Goal: Task Accomplishment & Management: Manage account settings

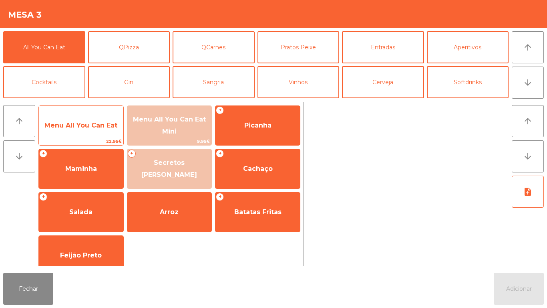
click at [91, 119] on span "Menu All You Can Eat" at bounding box center [81, 126] width 85 height 22
click at [91, 120] on span "Menu All You Can Eat" at bounding box center [81, 126] width 85 height 22
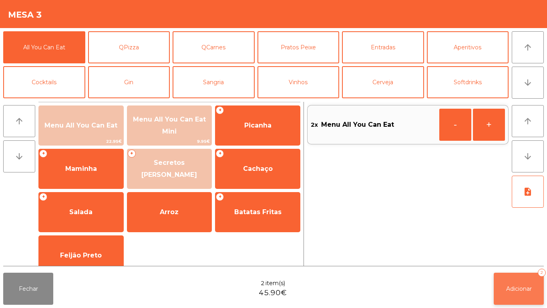
click at [517, 274] on button "Adicionar 2" at bounding box center [519, 288] width 50 height 32
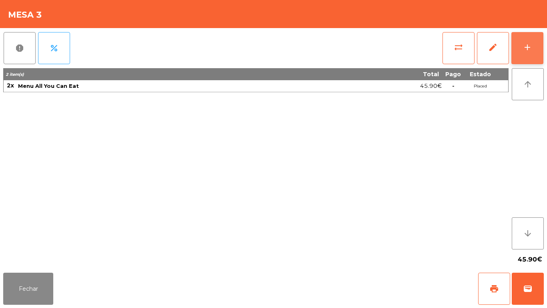
click at [535, 46] on button "add" at bounding box center [528, 48] width 32 height 32
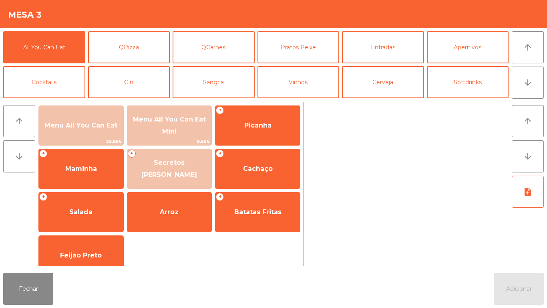
click at [60, 288] on div "Fechar Adicionar" at bounding box center [273, 288] width 547 height 38
click at [40, 276] on button "Fechar" at bounding box center [28, 288] width 50 height 32
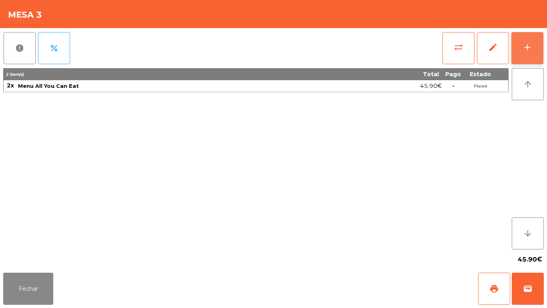
click at [521, 42] on button "add" at bounding box center [528, 48] width 32 height 32
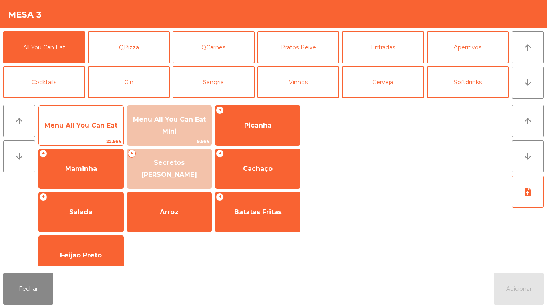
click at [95, 124] on span "Menu All You Can Eat" at bounding box center [80, 125] width 73 height 8
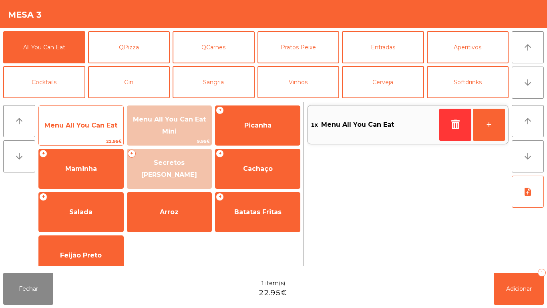
click at [93, 121] on span "Menu All You Can Eat" at bounding box center [81, 126] width 85 height 22
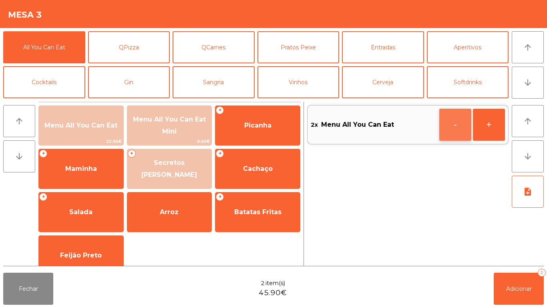
click at [450, 122] on button "-" at bounding box center [456, 125] width 32 height 32
click at [442, 120] on button "button" at bounding box center [456, 125] width 32 height 32
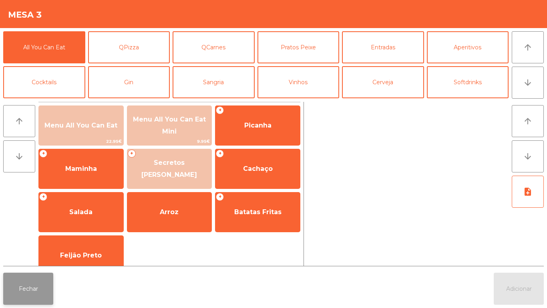
click at [32, 283] on button "Fechar" at bounding box center [28, 288] width 50 height 32
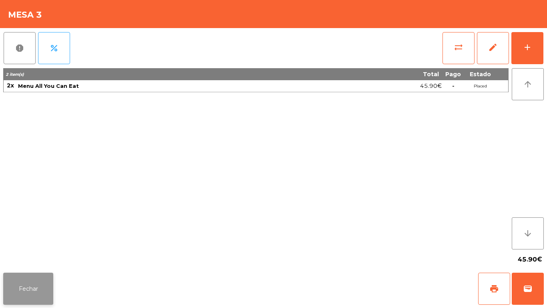
click at [38, 288] on button "Fechar" at bounding box center [28, 288] width 50 height 32
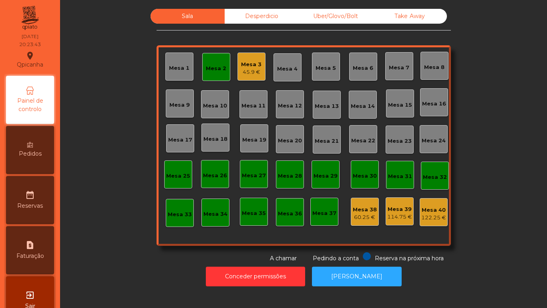
click at [362, 73] on div "Mesa 6" at bounding box center [363, 66] width 28 height 28
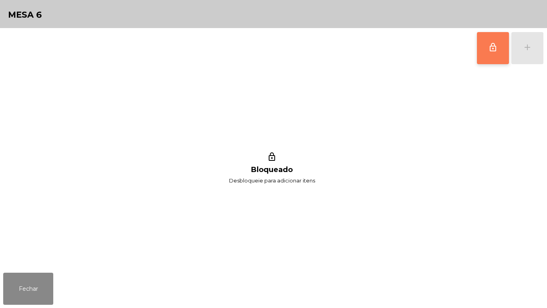
click at [484, 58] on button "lock_outline" at bounding box center [493, 48] width 32 height 32
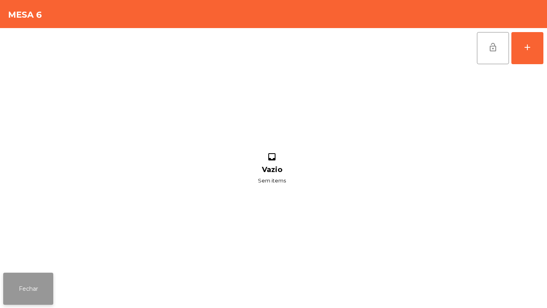
click at [53, 278] on button "Fechar" at bounding box center [28, 288] width 50 height 32
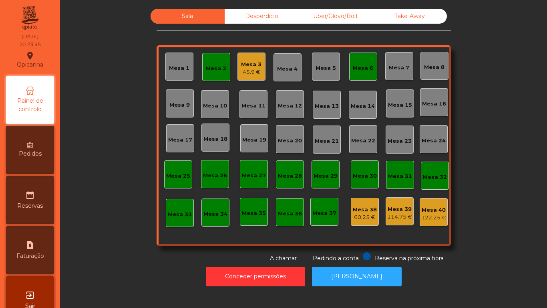
click at [246, 72] on div "45.9 €" at bounding box center [251, 72] width 20 height 8
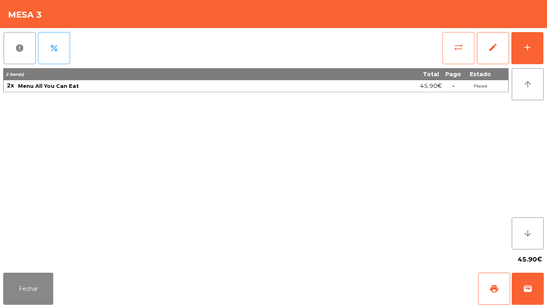
click at [456, 51] on span "sync_alt" at bounding box center [459, 47] width 10 height 10
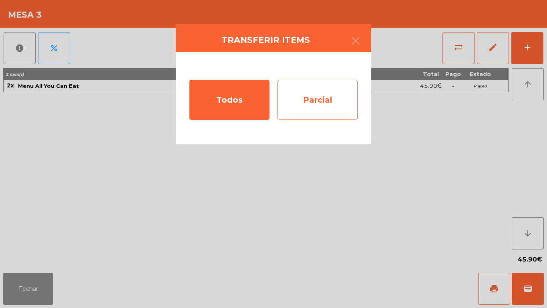
click at [339, 100] on div "Parcial" at bounding box center [318, 100] width 80 height 40
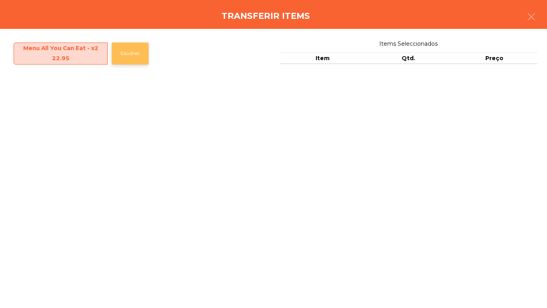
click at [134, 51] on button "Escolher" at bounding box center [130, 53] width 37 height 22
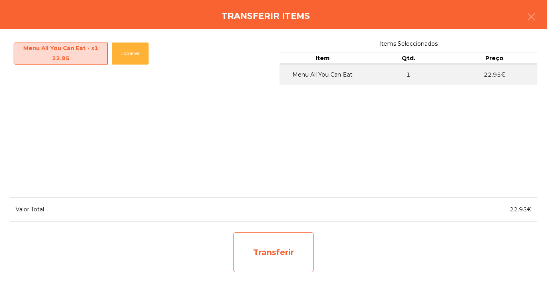
click at [290, 244] on div "Transferir" at bounding box center [274, 252] width 80 height 40
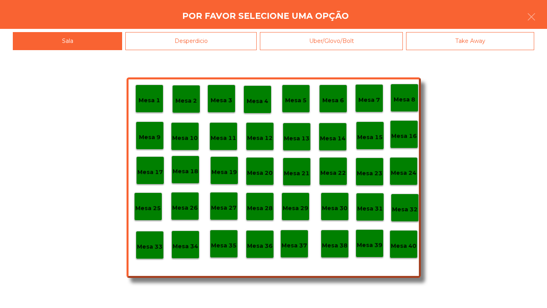
click at [332, 102] on p "Mesa 6" at bounding box center [334, 100] width 22 height 9
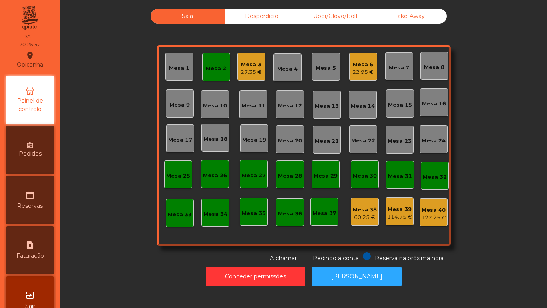
click at [368, 72] on div "22.95 €" at bounding box center [363, 72] width 21 height 8
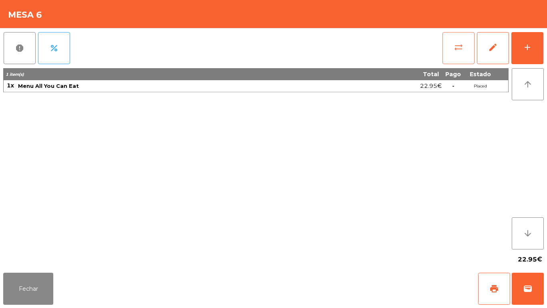
click at [462, 49] on span "sync_alt" at bounding box center [459, 47] width 10 height 10
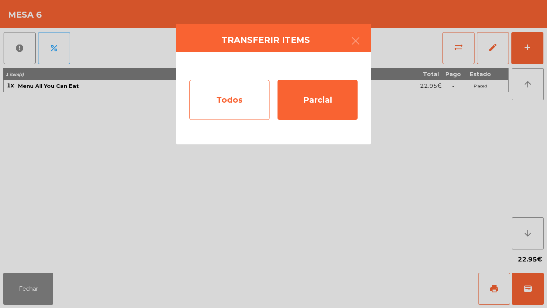
click at [244, 102] on div "Todos" at bounding box center [230, 100] width 80 height 40
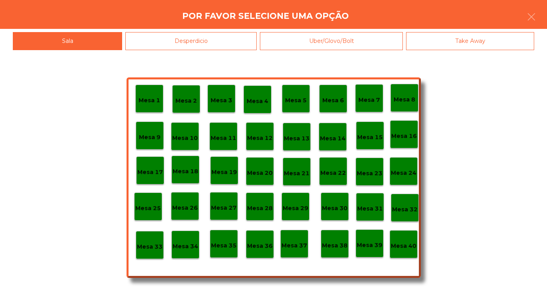
click at [230, 97] on p "Mesa 3" at bounding box center [222, 100] width 22 height 9
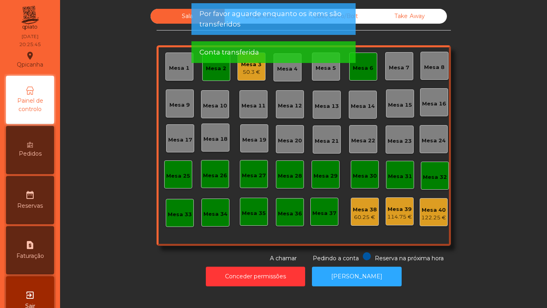
click at [357, 75] on div "Mesa 6" at bounding box center [363, 66] width 28 height 28
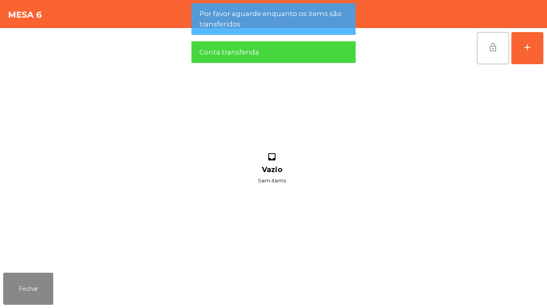
click at [498, 54] on button "lock_open" at bounding box center [493, 48] width 32 height 32
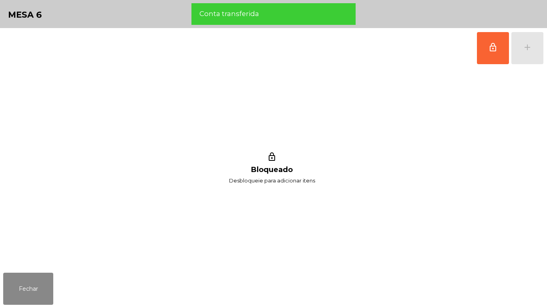
click at [62, 274] on div "Fechar" at bounding box center [273, 288] width 547 height 38
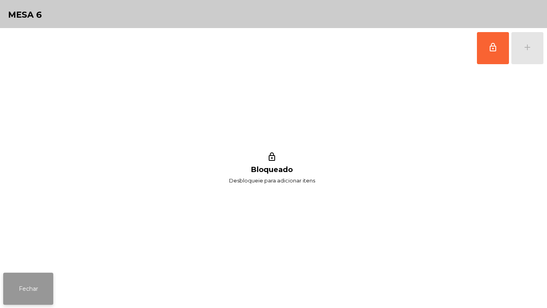
click at [45, 276] on button "Fechar" at bounding box center [28, 288] width 50 height 32
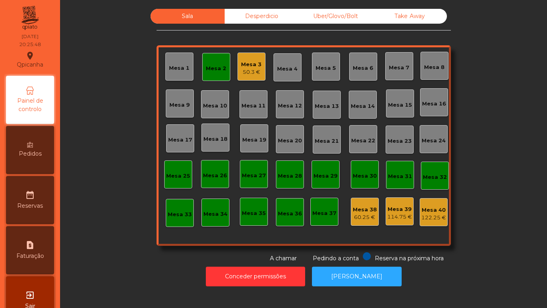
click at [250, 73] on div "50.3 €" at bounding box center [251, 72] width 20 height 8
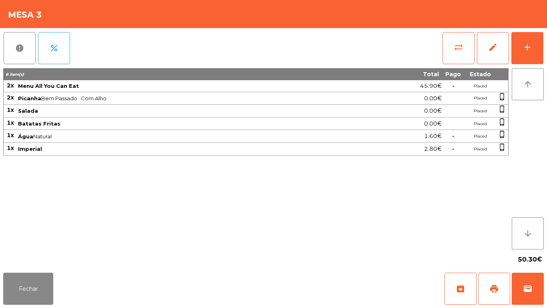
click at [213, 150] on span "Imperial" at bounding box center [187, 148] width 339 height 6
click at [31, 274] on button "Fechar" at bounding box center [28, 288] width 50 height 32
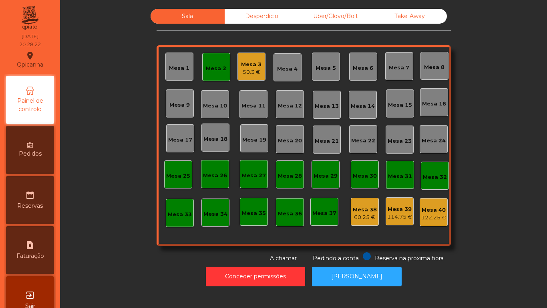
click at [213, 74] on div "Mesa 2" at bounding box center [216, 67] width 28 height 28
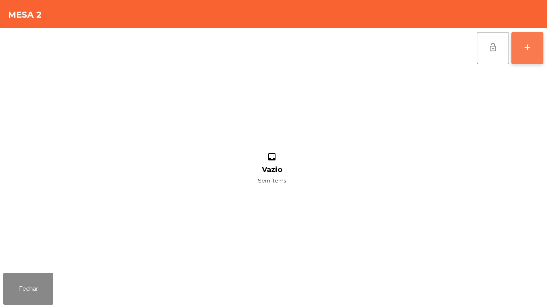
click at [513, 58] on button "add" at bounding box center [528, 48] width 32 height 32
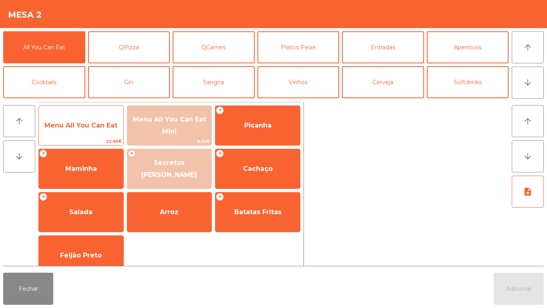
click at [96, 129] on span "Menu All You Can Eat" at bounding box center [80, 125] width 73 height 8
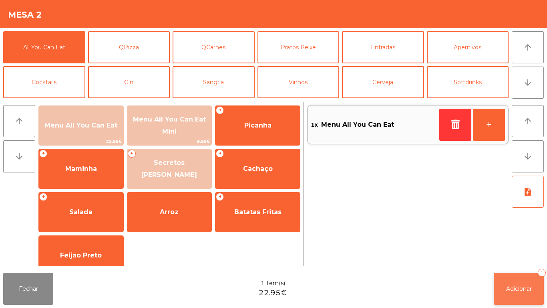
click at [513, 288] on span "Adicionar" at bounding box center [519, 288] width 26 height 7
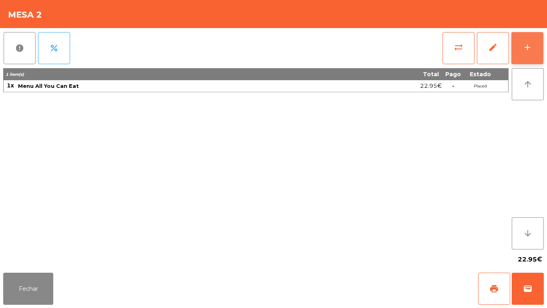
click at [519, 50] on button "add" at bounding box center [528, 48] width 32 height 32
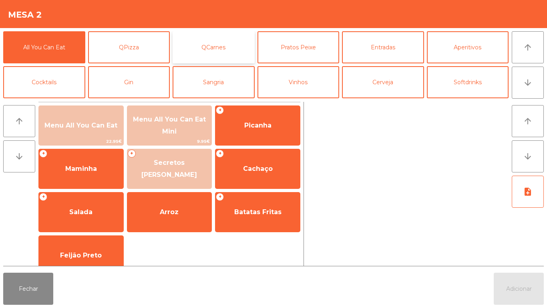
click at [216, 44] on button "QCarnes" at bounding box center [214, 47] width 82 height 32
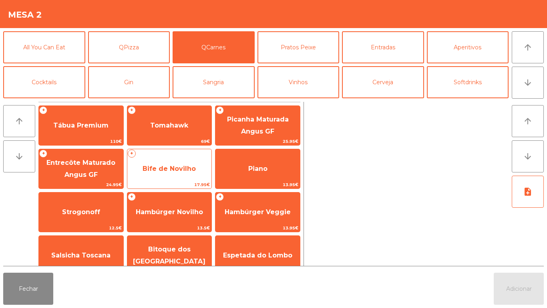
click at [185, 161] on span "Bife de Novilho" at bounding box center [169, 169] width 85 height 22
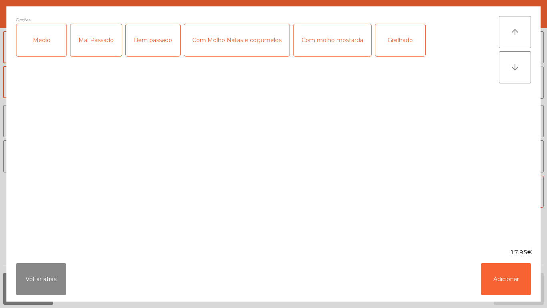
click at [52, 48] on div "Medio" at bounding box center [41, 40] width 50 height 32
click at [401, 45] on div "Grelhado" at bounding box center [400, 40] width 50 height 32
click at [504, 273] on button "Adicionar" at bounding box center [506, 279] width 50 height 32
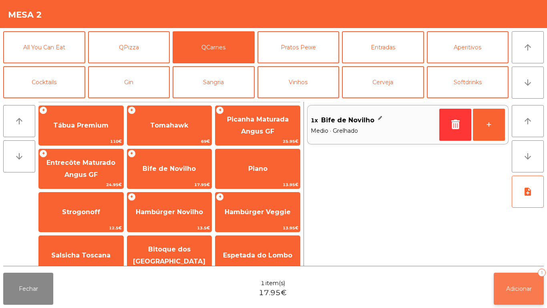
click at [527, 288] on span "Adicionar" at bounding box center [519, 288] width 26 height 7
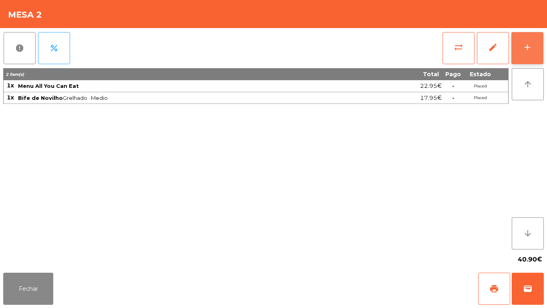
click at [521, 60] on button "add" at bounding box center [528, 48] width 32 height 32
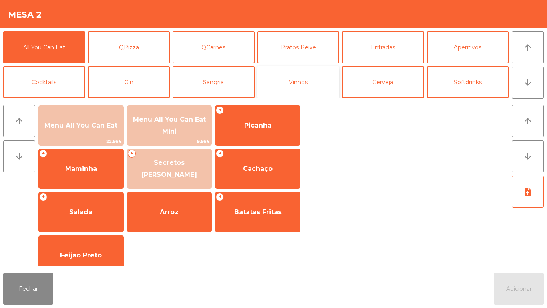
click at [334, 74] on button "Vinhos" at bounding box center [299, 82] width 82 height 32
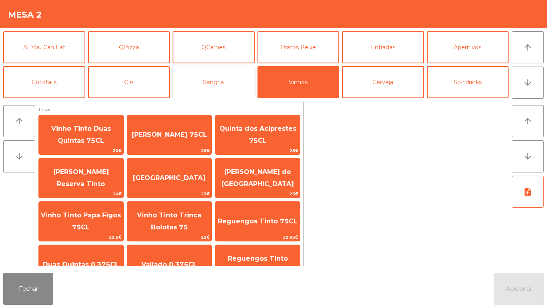
click at [229, 75] on button "Sangria" at bounding box center [214, 82] width 82 height 32
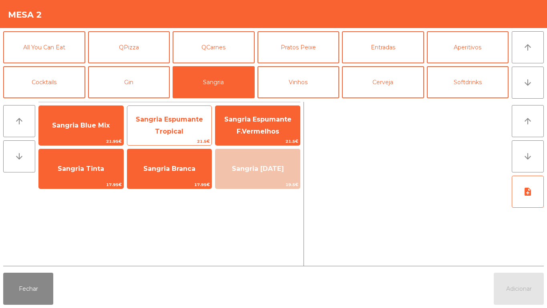
click at [175, 127] on span "Sangria Espumante Tropical" at bounding box center [169, 126] width 85 height 34
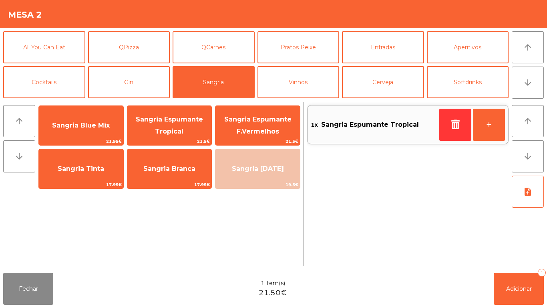
click at [504, 307] on div "Fechar 1 item(s) 21.50€ Adicionar 1" at bounding box center [273, 288] width 547 height 38
click at [519, 286] on span "Adicionar" at bounding box center [519, 288] width 26 height 7
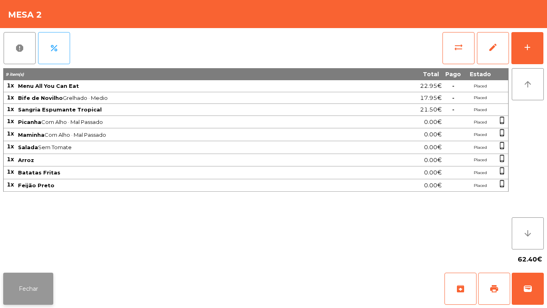
click at [36, 277] on button "Fechar" at bounding box center [28, 288] width 50 height 32
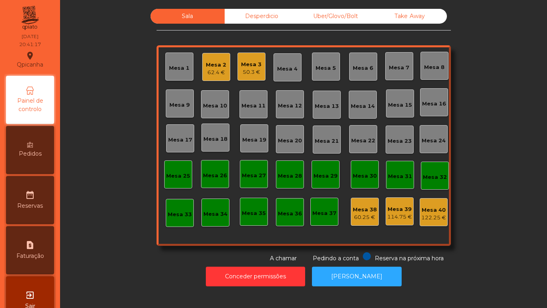
click at [258, 78] on div "Mesa 3 50.3 €" at bounding box center [252, 66] width 28 height 28
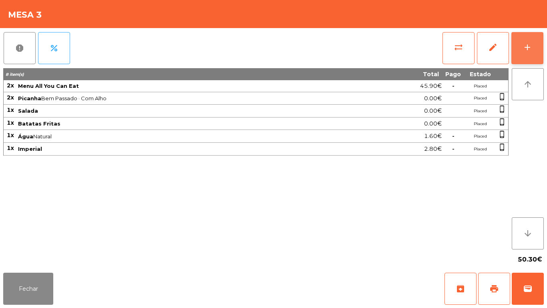
click at [520, 46] on button "add" at bounding box center [528, 48] width 32 height 32
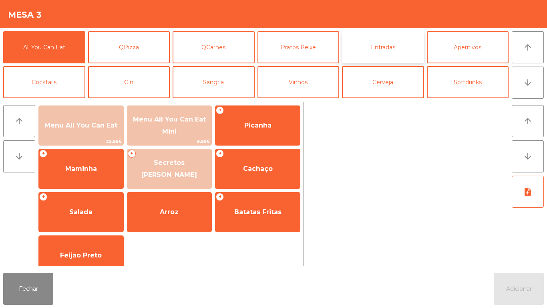
click at [385, 49] on button "Entradas" at bounding box center [383, 47] width 82 height 32
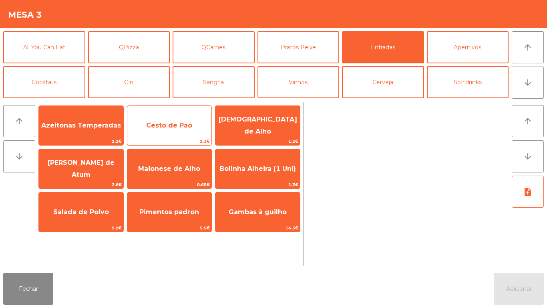
click at [183, 123] on span "Cesto de Pao" at bounding box center [169, 125] width 46 height 8
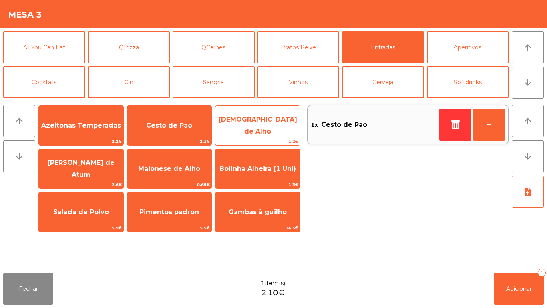
click at [273, 120] on span "[DEMOGRAPHIC_DATA] de Alho" at bounding box center [258, 126] width 85 height 34
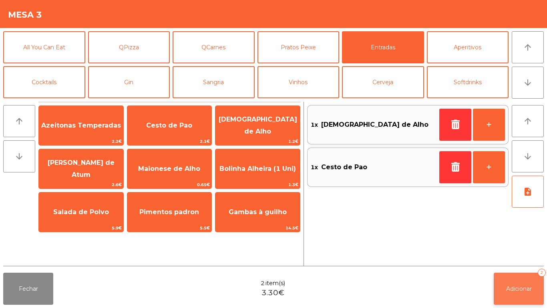
click at [520, 275] on button "Adicionar 2" at bounding box center [519, 288] width 50 height 32
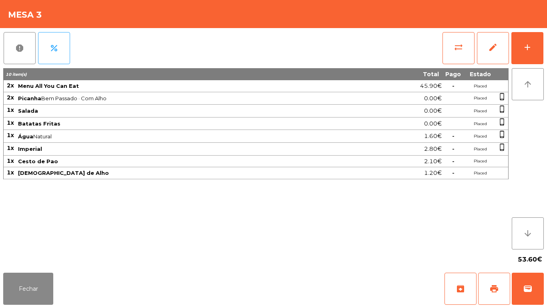
click at [34, 307] on div "Fechar archive print wallet" at bounding box center [273, 288] width 547 height 38
click at [32, 281] on button "Fechar" at bounding box center [28, 288] width 50 height 32
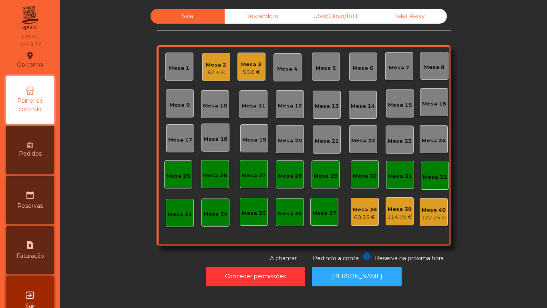
click at [213, 79] on div "Mesa 2 62.4 €" at bounding box center [216, 67] width 28 height 28
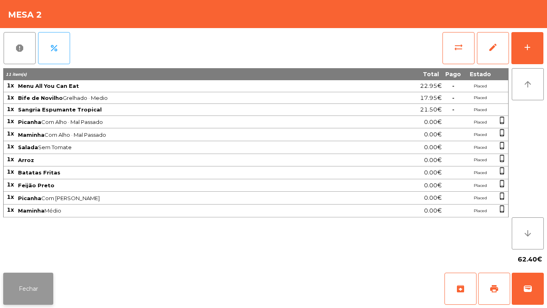
click at [36, 287] on button "Fechar" at bounding box center [28, 288] width 50 height 32
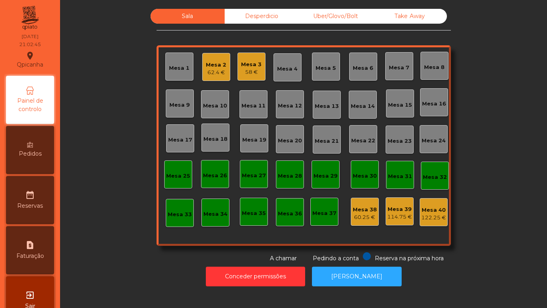
click at [246, 71] on div "58 €" at bounding box center [251, 72] width 20 height 8
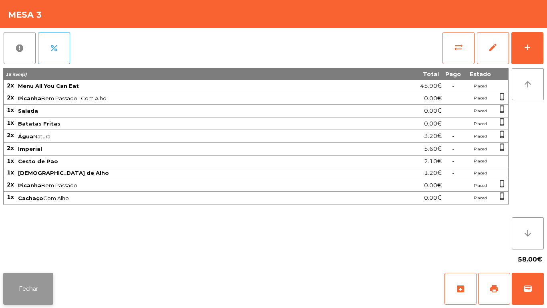
click at [36, 280] on button "Fechar" at bounding box center [28, 288] width 50 height 32
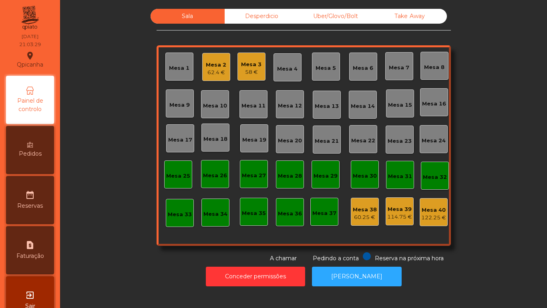
click at [256, 70] on div "58 €" at bounding box center [251, 72] width 20 height 8
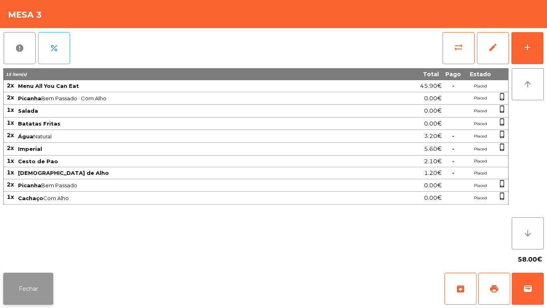
click at [33, 281] on button "Fechar" at bounding box center [28, 288] width 50 height 32
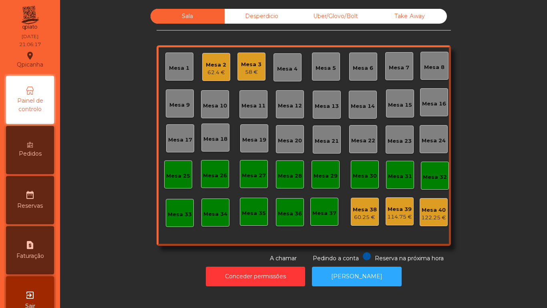
click at [210, 65] on div "Mesa 2" at bounding box center [216, 65] width 20 height 8
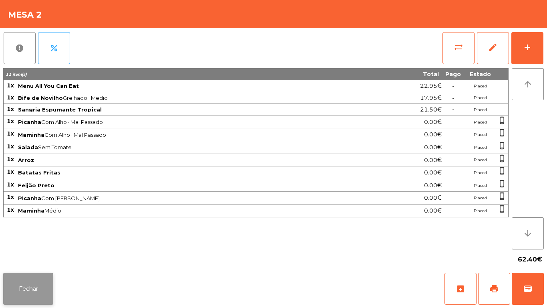
click at [38, 284] on button "Fechar" at bounding box center [28, 288] width 50 height 32
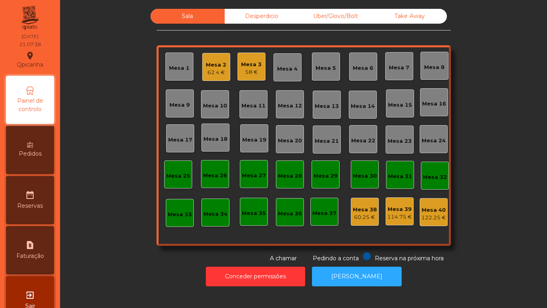
click at [248, 72] on div "58 €" at bounding box center [251, 72] width 20 height 8
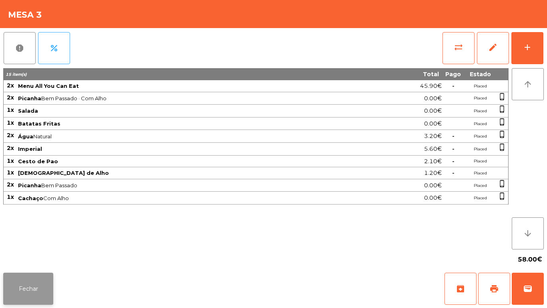
click at [34, 275] on button "Fechar" at bounding box center [28, 288] width 50 height 32
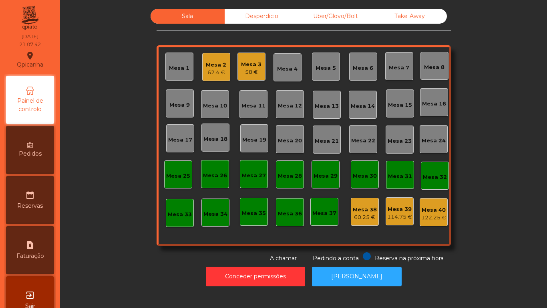
click at [252, 76] on div "Mesa 3 58 €" at bounding box center [252, 66] width 28 height 28
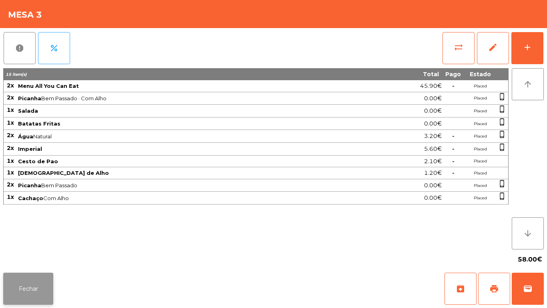
click at [38, 290] on button "Fechar" at bounding box center [28, 288] width 50 height 32
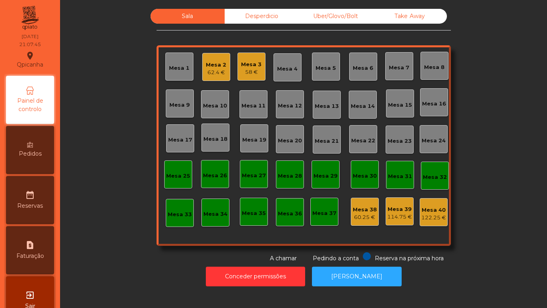
click at [213, 65] on div "Mesa 2" at bounding box center [216, 65] width 20 height 8
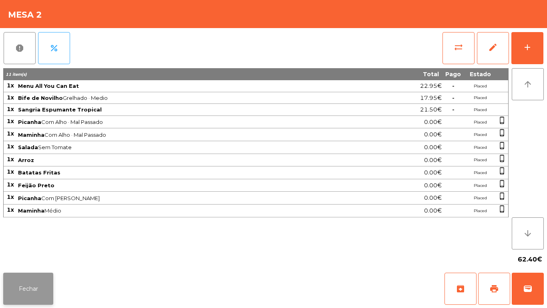
click at [47, 286] on button "Fechar" at bounding box center [28, 288] width 50 height 32
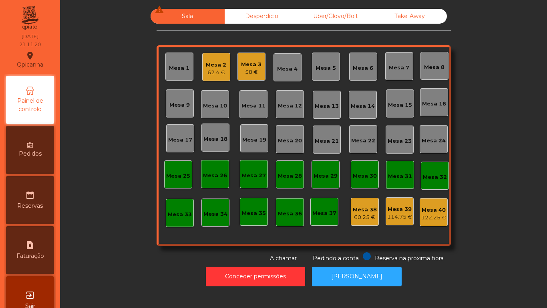
click at [248, 67] on div "Mesa 3" at bounding box center [251, 65] width 20 height 8
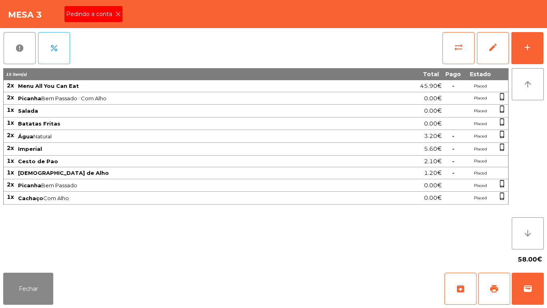
click at [119, 14] on icon at bounding box center [118, 14] width 6 height 6
click at [494, 282] on button "print" at bounding box center [494, 288] width 32 height 32
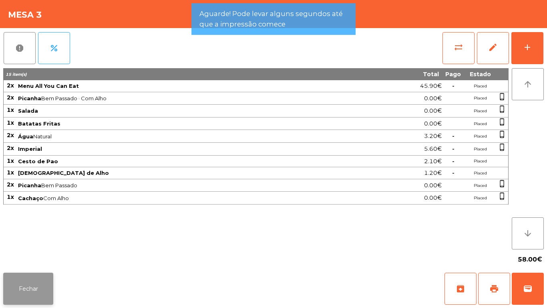
click at [47, 288] on button "Fechar" at bounding box center [28, 288] width 50 height 32
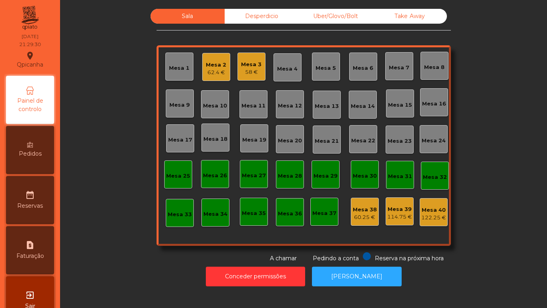
click at [208, 78] on div "Mesa 2 62.4 €" at bounding box center [216, 67] width 28 height 28
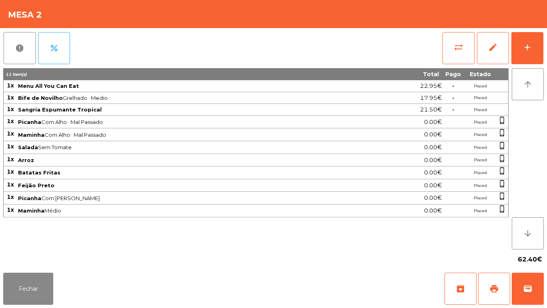
click at [494, 307] on div "Fechar archive print wallet" at bounding box center [273, 288] width 547 height 38
click at [494, 289] on span "print" at bounding box center [495, 289] width 10 height 10
click at [492, 277] on button "print" at bounding box center [494, 288] width 32 height 32
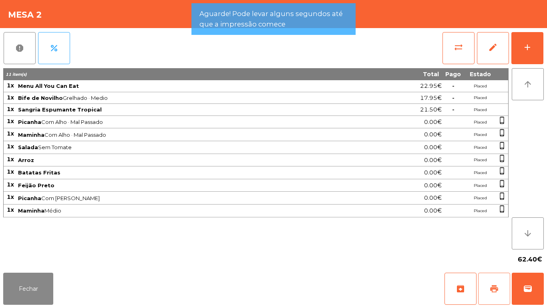
click at [496, 288] on span "print" at bounding box center [495, 289] width 10 height 10
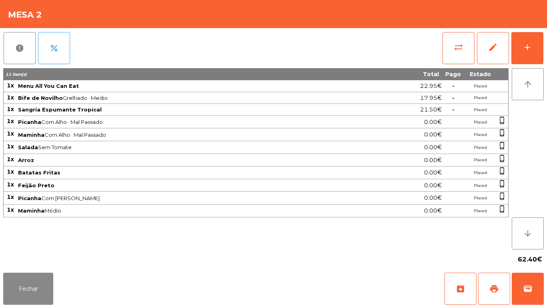
click at [35, 307] on div "Fechar archive print wallet" at bounding box center [273, 288] width 547 height 38
click at [35, 275] on button "Fechar" at bounding box center [28, 288] width 50 height 32
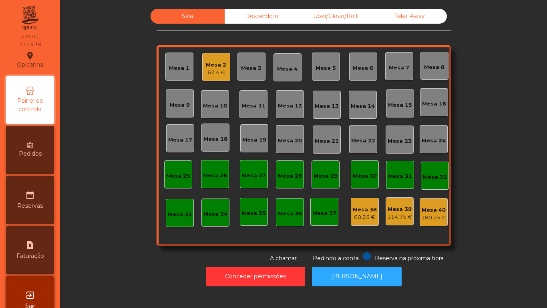
click at [216, 72] on div "62.4 €" at bounding box center [216, 73] width 20 height 8
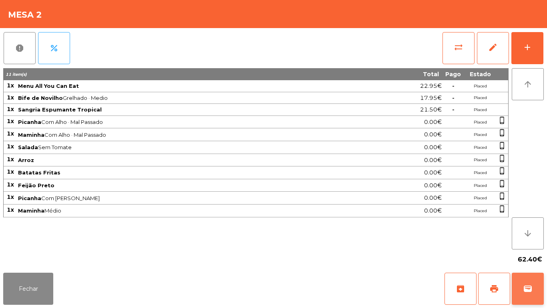
click at [520, 288] on button "wallet" at bounding box center [528, 288] width 32 height 32
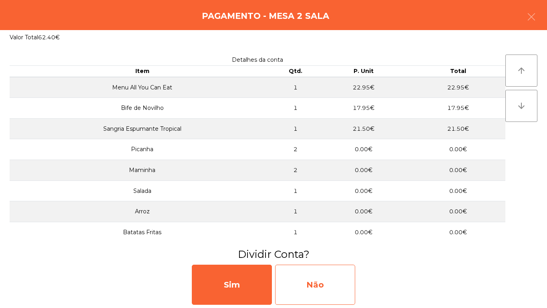
click at [322, 277] on div "Não" at bounding box center [315, 284] width 80 height 40
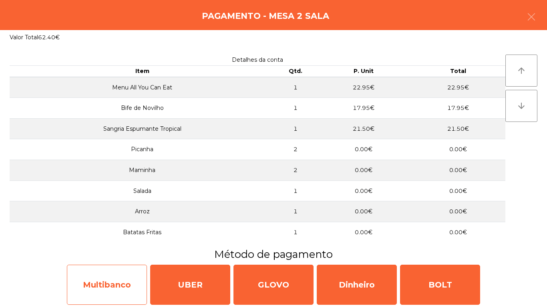
click at [120, 286] on div "Multibanco" at bounding box center [107, 284] width 80 height 40
select select "**"
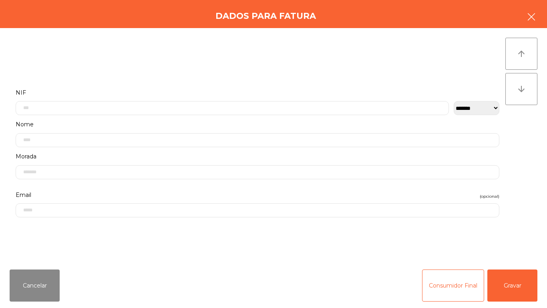
click at [532, 16] on icon "button" at bounding box center [532, 17] width 10 height 10
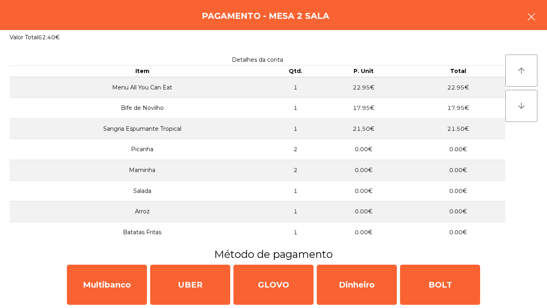
click at [540, 18] on button "button" at bounding box center [531, 18] width 22 height 24
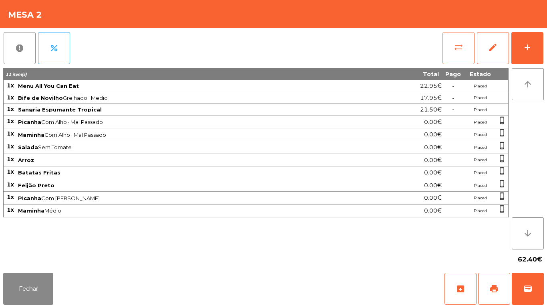
click at [448, 50] on button "sync_alt" at bounding box center [459, 48] width 32 height 32
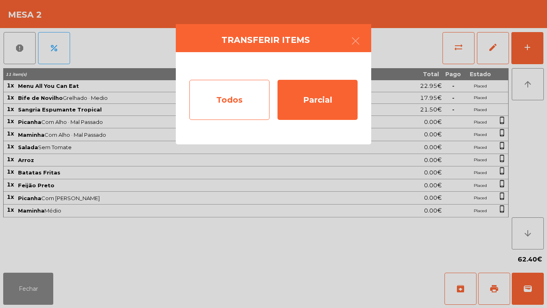
click at [222, 96] on div "Todos" at bounding box center [230, 100] width 80 height 40
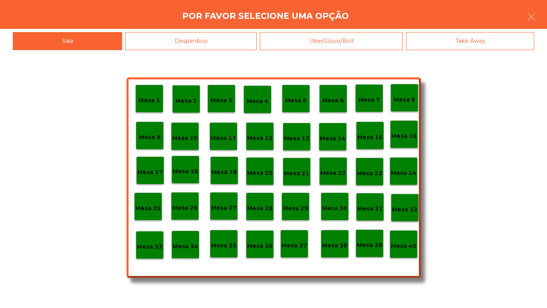
click at [400, 247] on p "Mesa 40" at bounding box center [404, 245] width 26 height 9
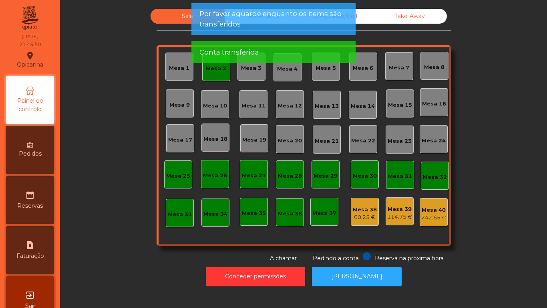
click at [215, 78] on div "Mesa 2" at bounding box center [216, 67] width 28 height 28
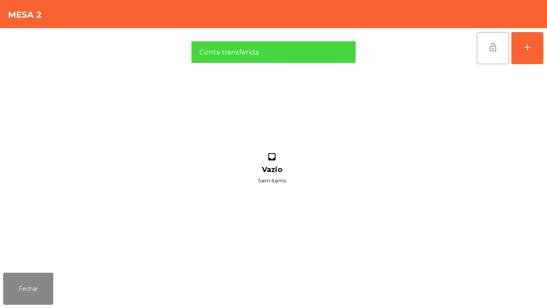
click at [484, 53] on button "lock_open" at bounding box center [493, 48] width 32 height 32
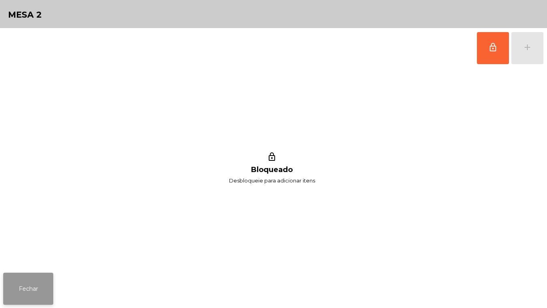
click at [34, 280] on button "Fechar" at bounding box center [28, 288] width 50 height 32
